Goal: Navigation & Orientation: Understand site structure

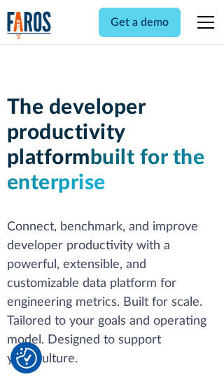
scroll to position [211, 0]
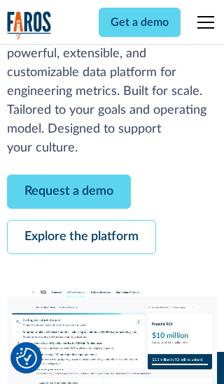
click at [68, 191] on link "Request a demo" at bounding box center [69, 192] width 124 height 34
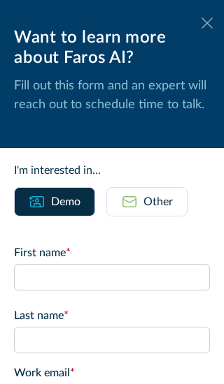
click at [207, 23] on icon at bounding box center [206, 22] width 11 height 10
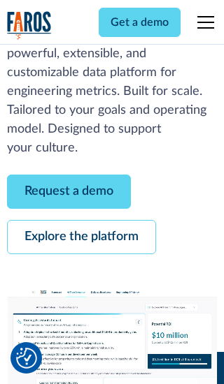
scroll to position [256, 0]
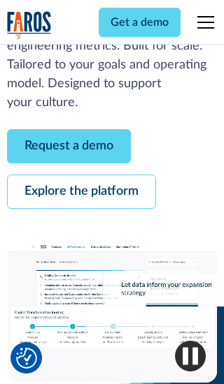
click at [81, 191] on link "Explore the platform" at bounding box center [81, 192] width 149 height 34
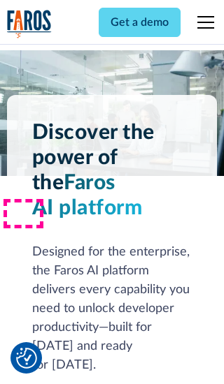
scroll to position [10504, 0]
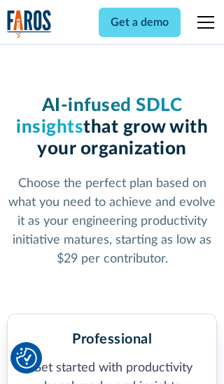
scroll to position [2171, 0]
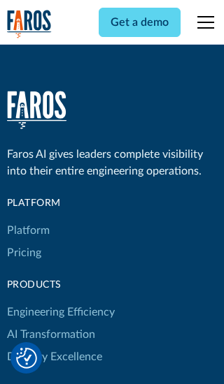
click at [27, 219] on link "Platform" at bounding box center [28, 230] width 43 height 22
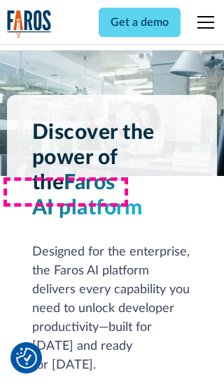
scroll to position [10952, 0]
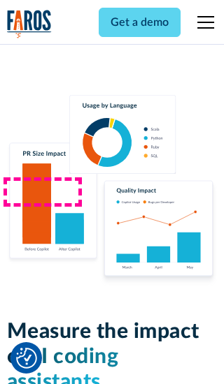
scroll to position [8645, 0]
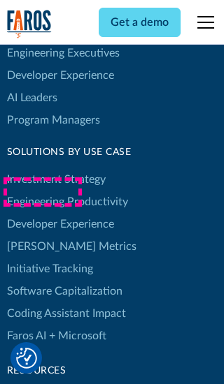
click at [42, 236] on link "[PERSON_NAME] Metrics" at bounding box center [71, 247] width 129 height 22
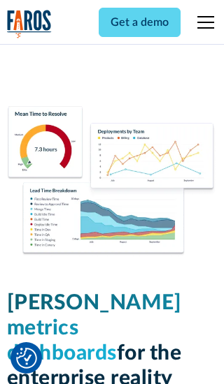
scroll to position [6125, 0]
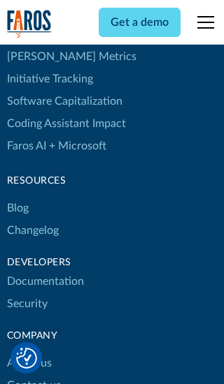
scroll to position [6321, 0]
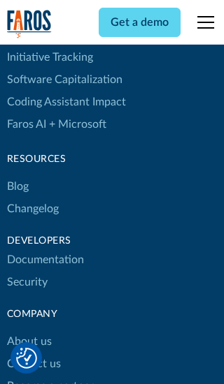
click at [32, 198] on link "Changelog" at bounding box center [33, 209] width 52 height 22
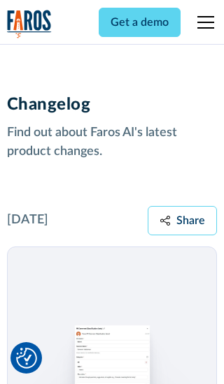
scroll to position [16887, 0]
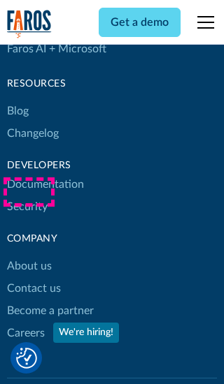
click at [29, 255] on link "About us" at bounding box center [29, 266] width 45 height 22
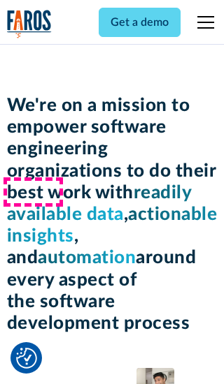
scroll to position [4825, 0]
